Goal: Information Seeking & Learning: Understand process/instructions

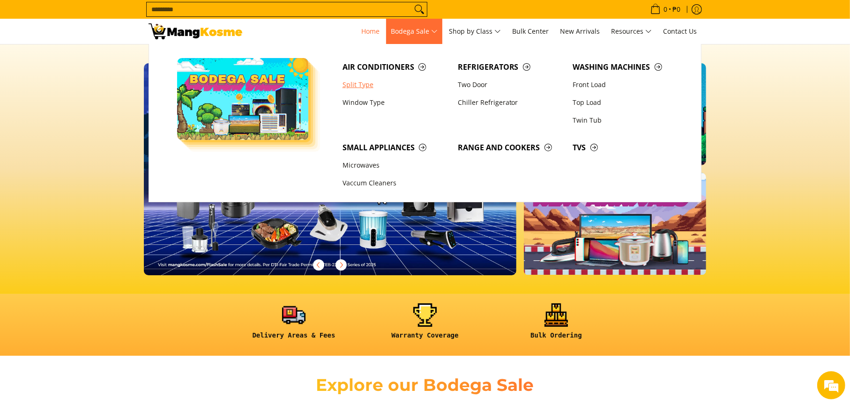
click at [369, 85] on link "Split Type" at bounding box center [395, 85] width 115 height 18
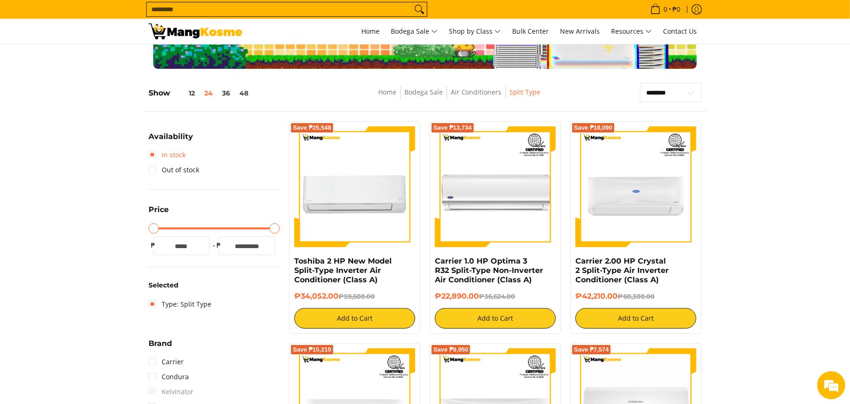
click at [153, 155] on link "In stock" at bounding box center [166, 155] width 37 height 15
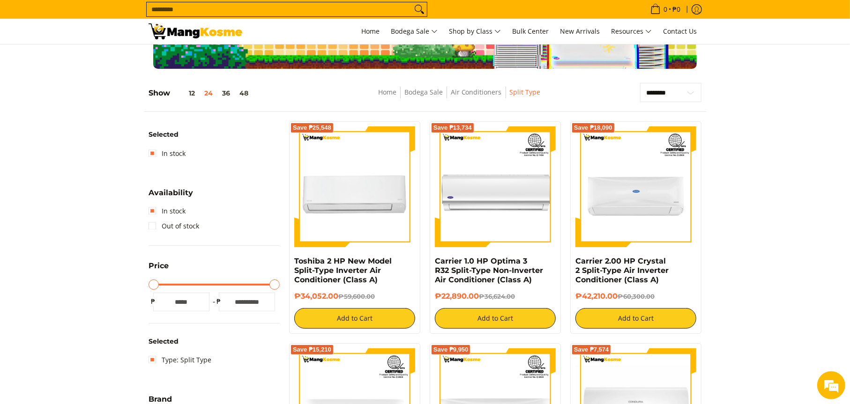
scroll to position [132, 0]
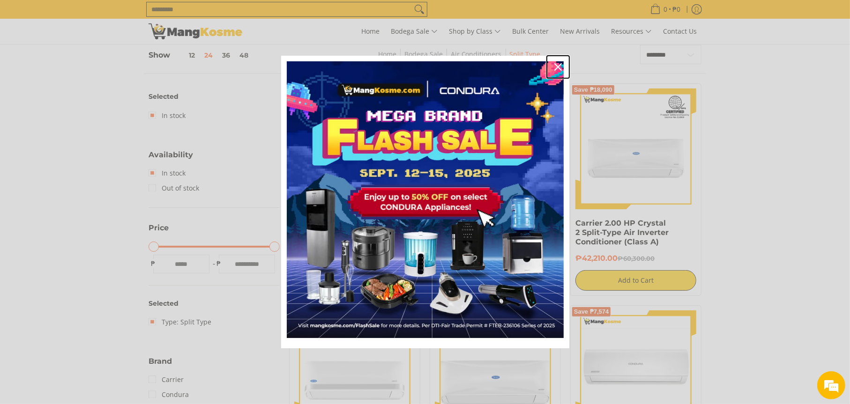
click at [560, 67] on icon "close icon" at bounding box center [557, 66] width 7 height 7
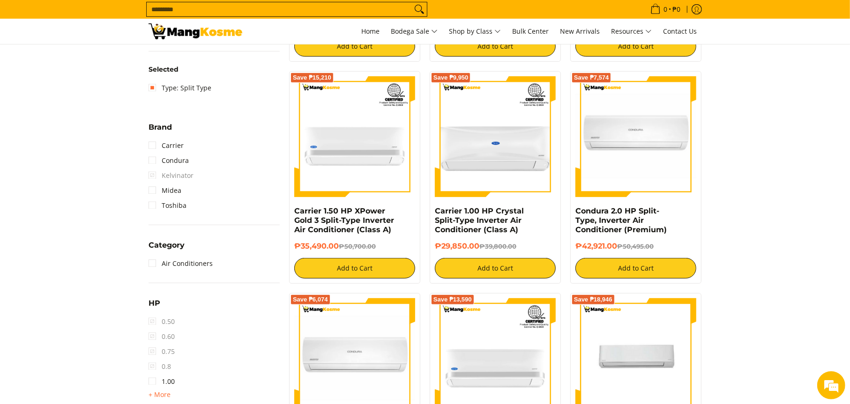
scroll to position [459, 0]
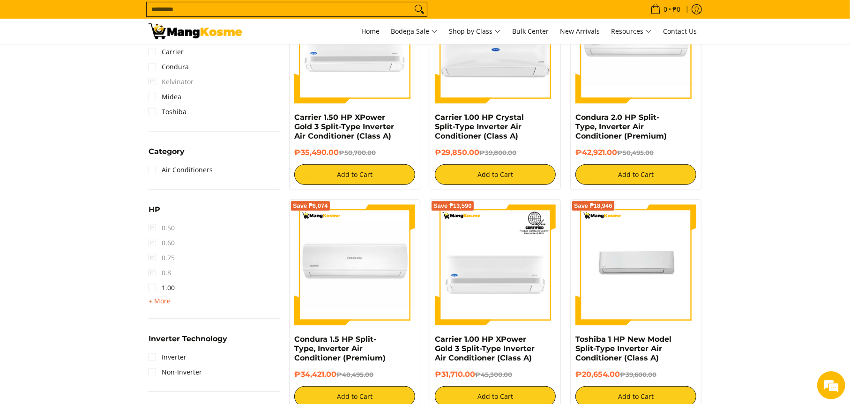
click at [158, 300] on span "+ More" at bounding box center [159, 300] width 22 height 7
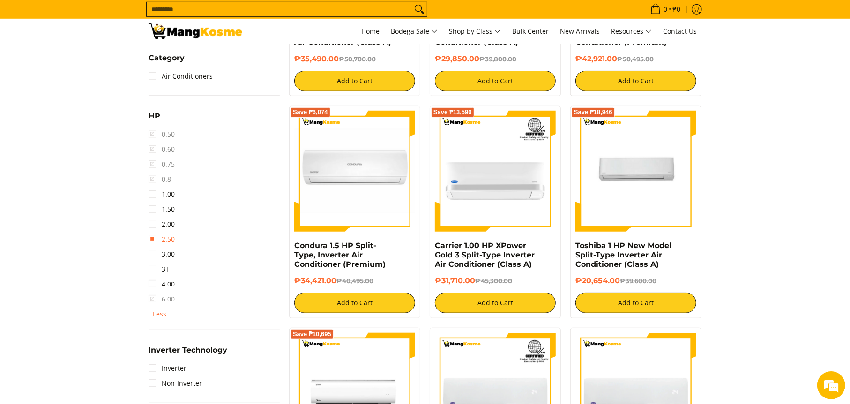
click at [154, 237] on link "2.50" at bounding box center [161, 239] width 26 height 15
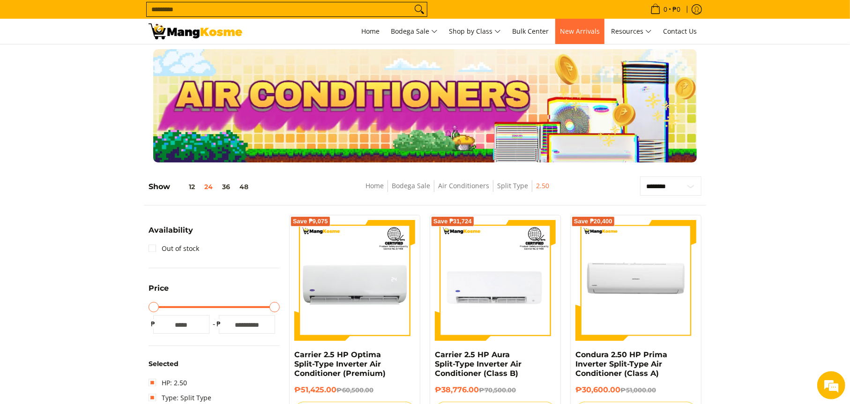
click at [577, 34] on span "New Arrivals" at bounding box center [580, 31] width 40 height 9
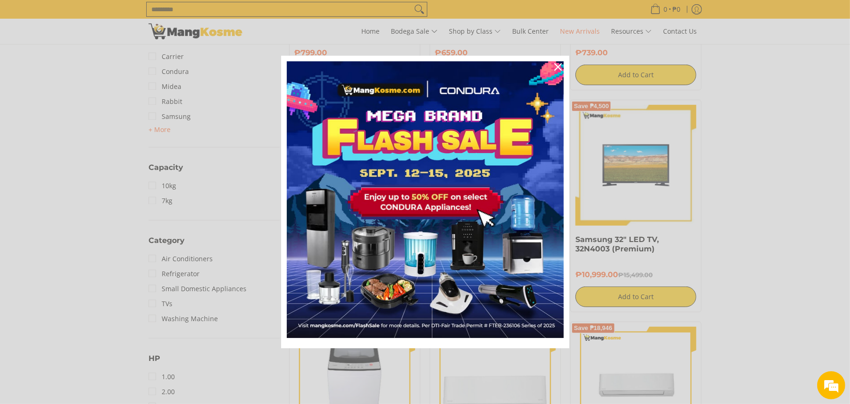
scroll to position [421, 0]
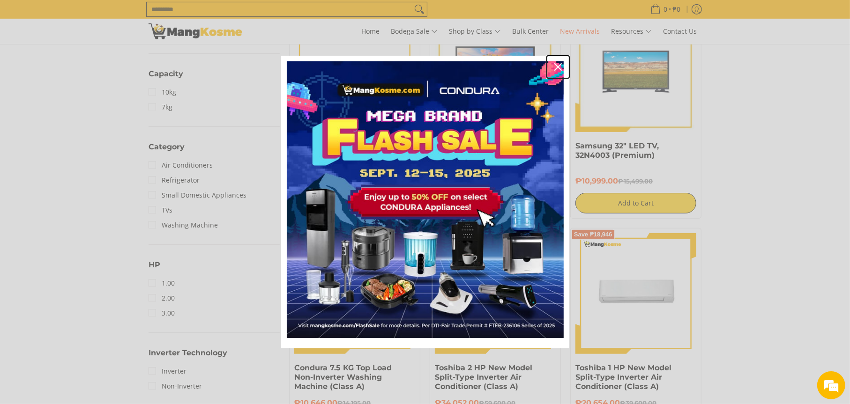
click at [559, 67] on icon "close icon" at bounding box center [557, 66] width 7 height 7
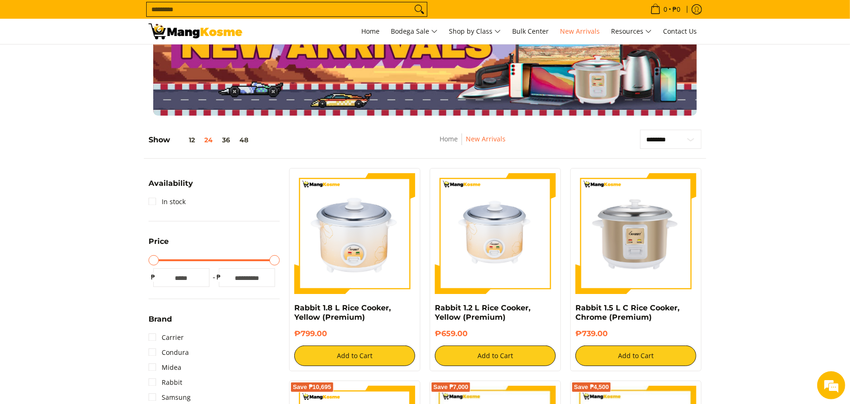
scroll to position [0, 0]
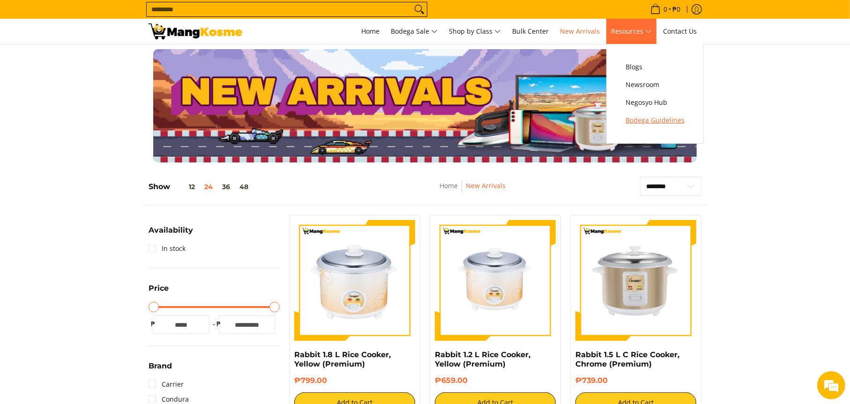
click at [664, 119] on span "Bodega Guidelines" at bounding box center [654, 121] width 59 height 12
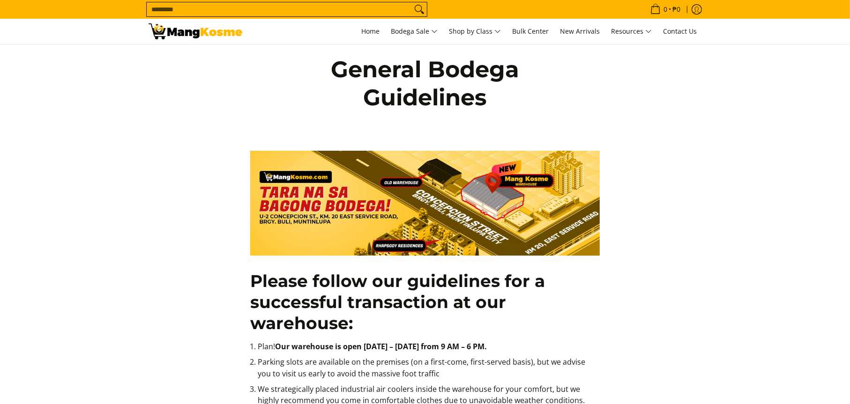
scroll to position [94, 0]
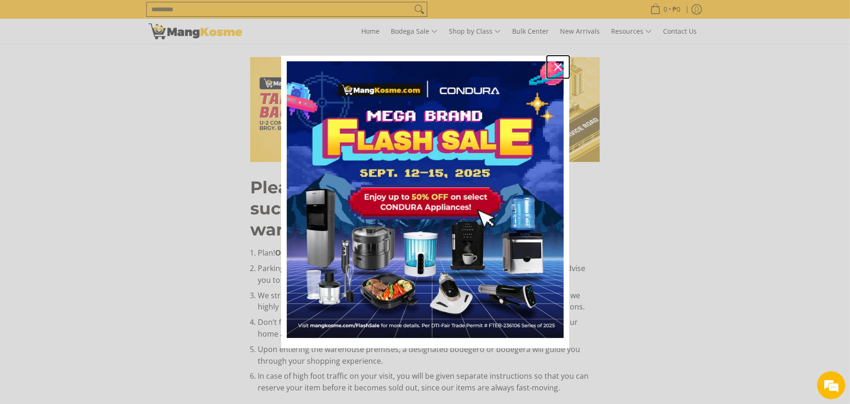
click at [557, 65] on icon "close icon" at bounding box center [557, 66] width 7 height 7
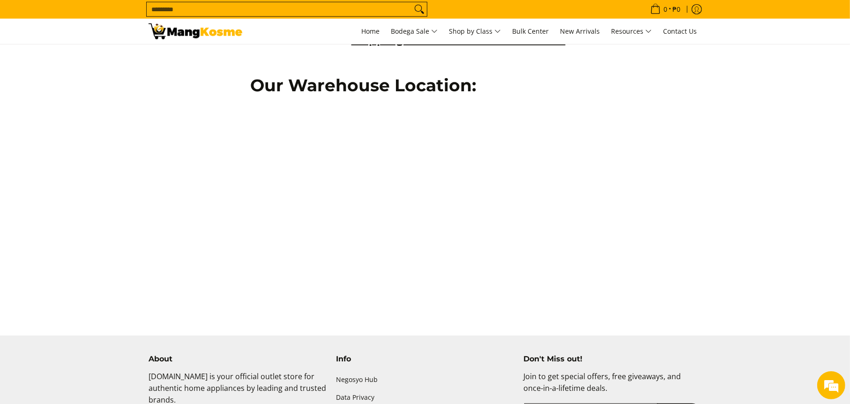
scroll to position [749, 0]
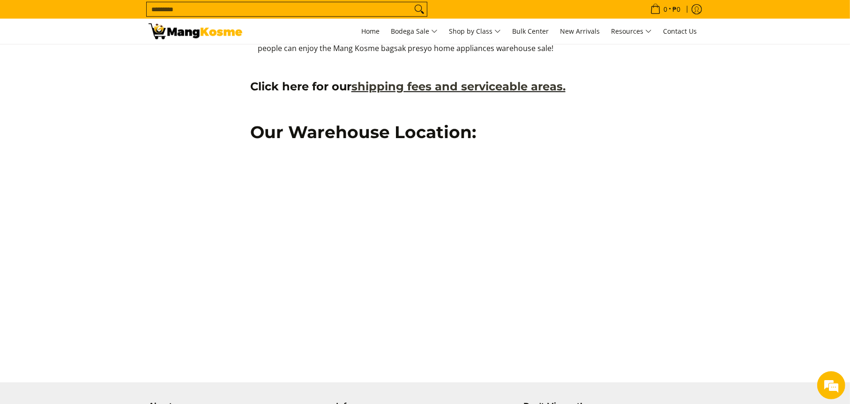
click at [450, 89] on link "shipping fees and serviceable areas." at bounding box center [458, 87] width 214 height 14
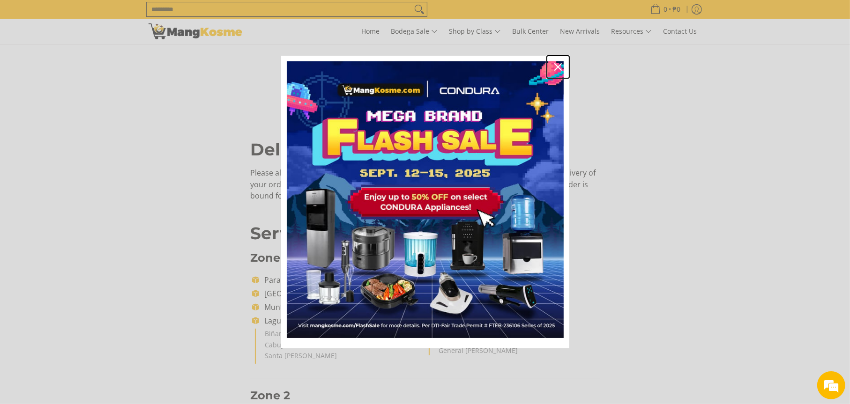
click at [555, 66] on icon "close icon" at bounding box center [557, 66] width 7 height 7
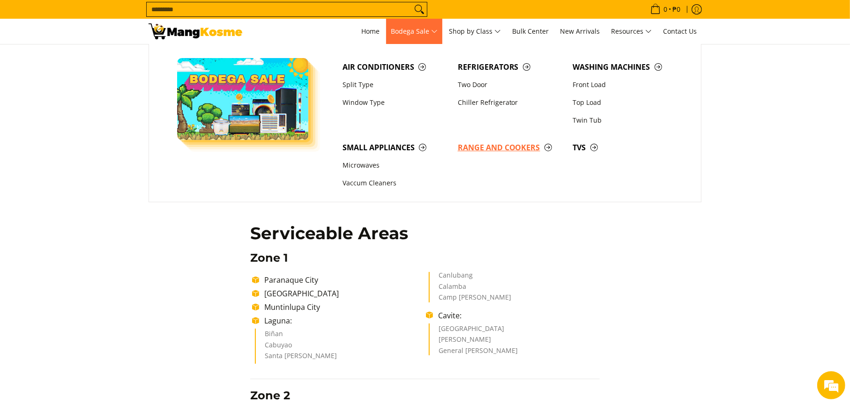
click at [492, 149] on span "Range and Cookers" at bounding box center [511, 148] width 106 height 12
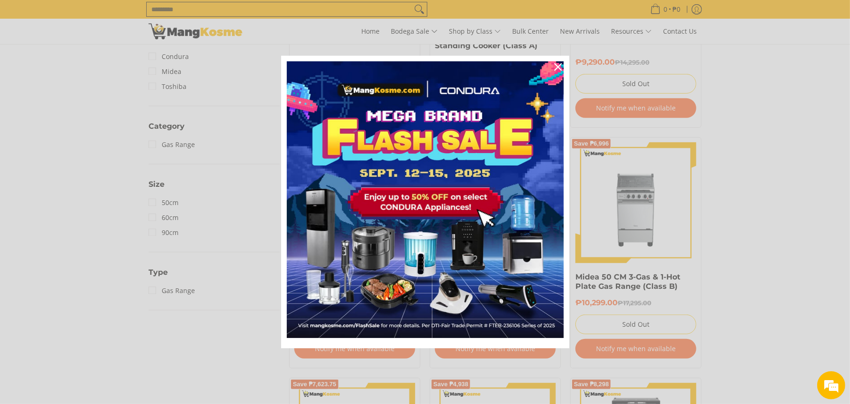
scroll to position [140, 0]
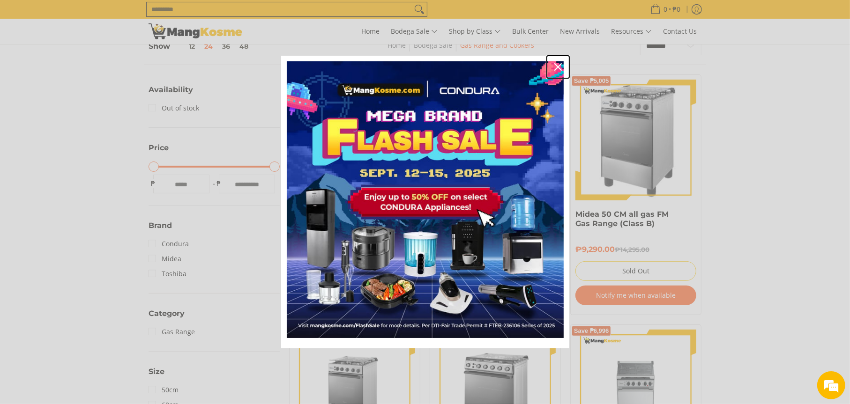
click at [556, 70] on icon "close icon" at bounding box center [557, 66] width 7 height 7
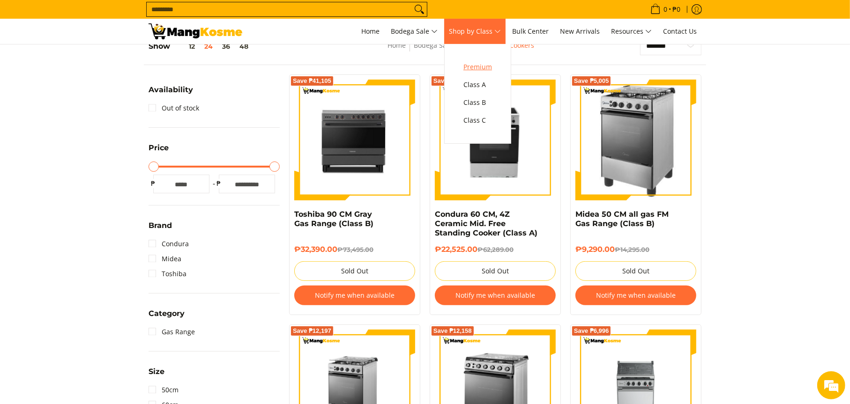
click at [487, 68] on span "Premium" at bounding box center [477, 67] width 29 height 12
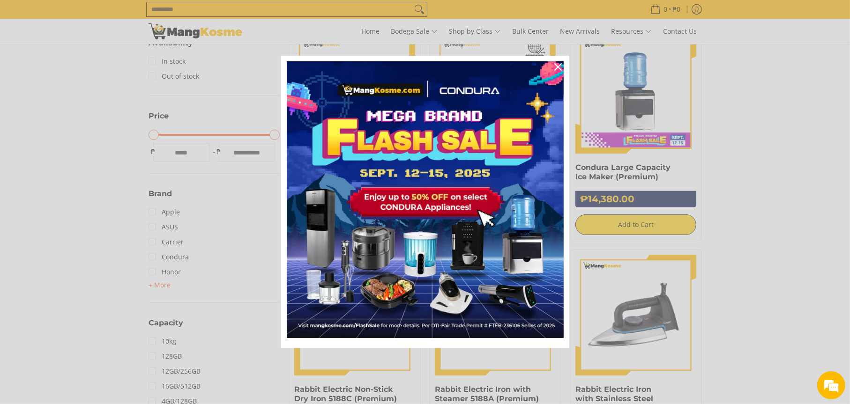
click at [66, 251] on div "Marketing offer form" at bounding box center [425, 202] width 850 height 404
click at [557, 66] on icon "close icon" at bounding box center [557, 66] width 7 height 7
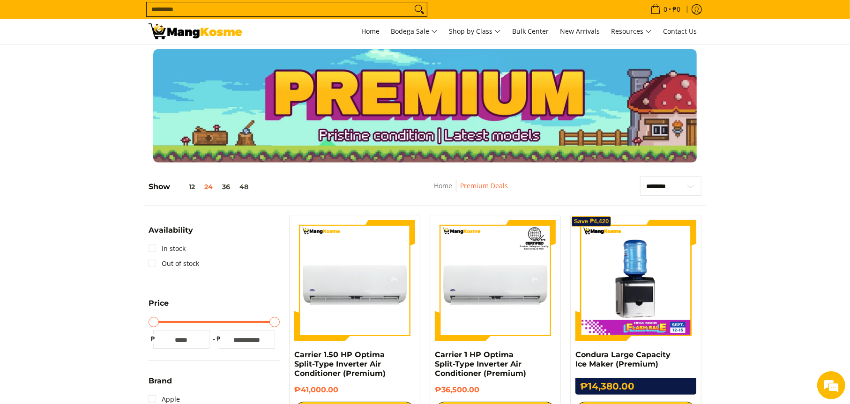
scroll to position [314, 0]
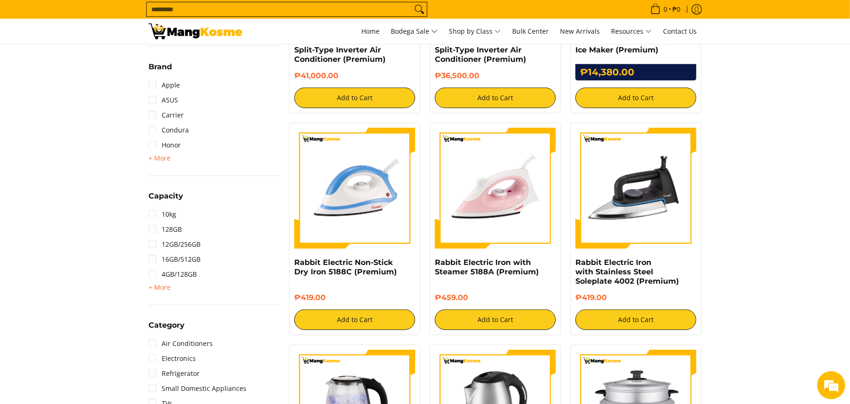
click at [680, 259] on h4 "Rabbit Electric Iron with Stainless Steel Soleplate 4002 (Premium)" at bounding box center [635, 272] width 121 height 28
